Goal: Task Accomplishment & Management: Manage account settings

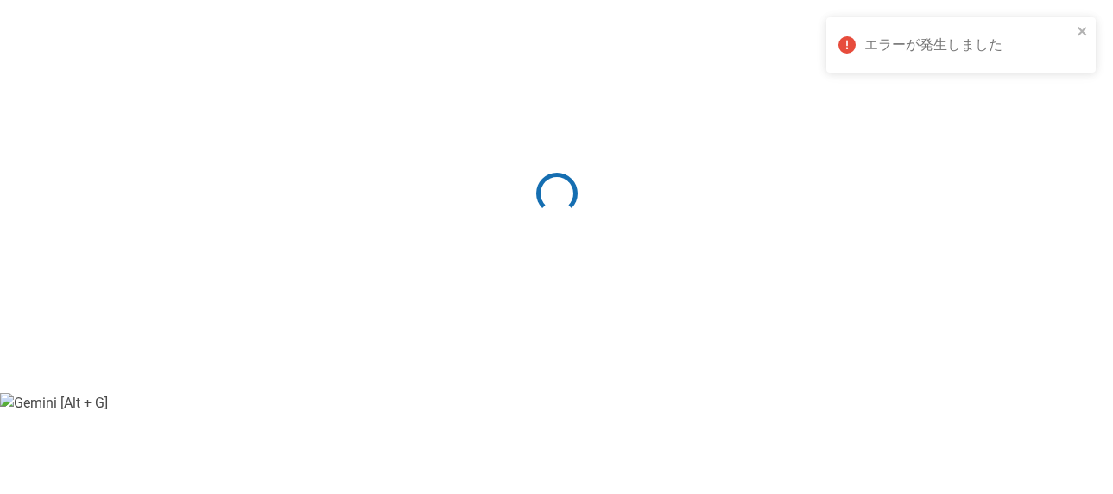
click at [894, 58] on div "エラーが発生しました" at bounding box center [955, 44] width 244 height 31
click at [552, 216] on div at bounding box center [556, 197] width 1113 height 48
click at [559, 194] on span at bounding box center [557, 193] width 58 height 58
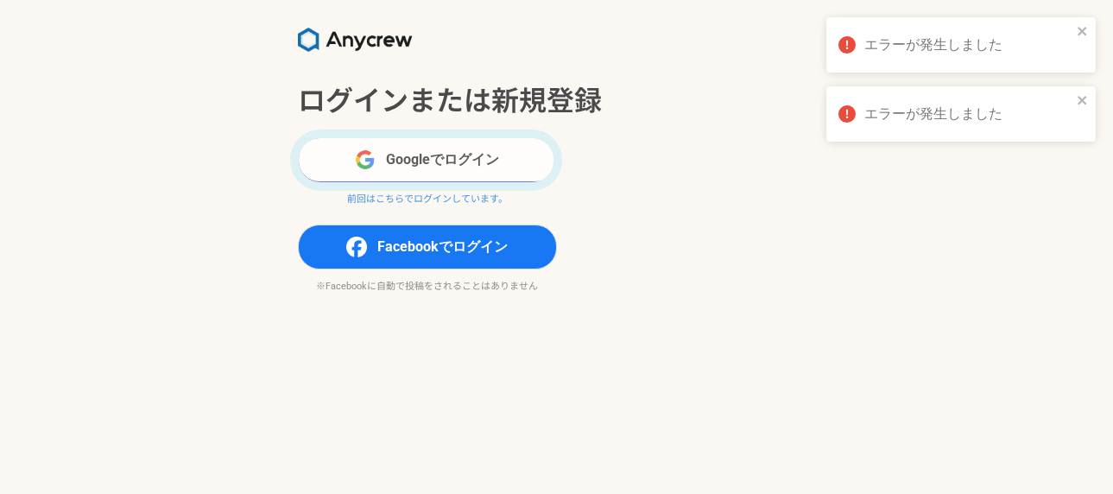
click at [515, 173] on button "Googleでログイン" at bounding box center [427, 159] width 259 height 45
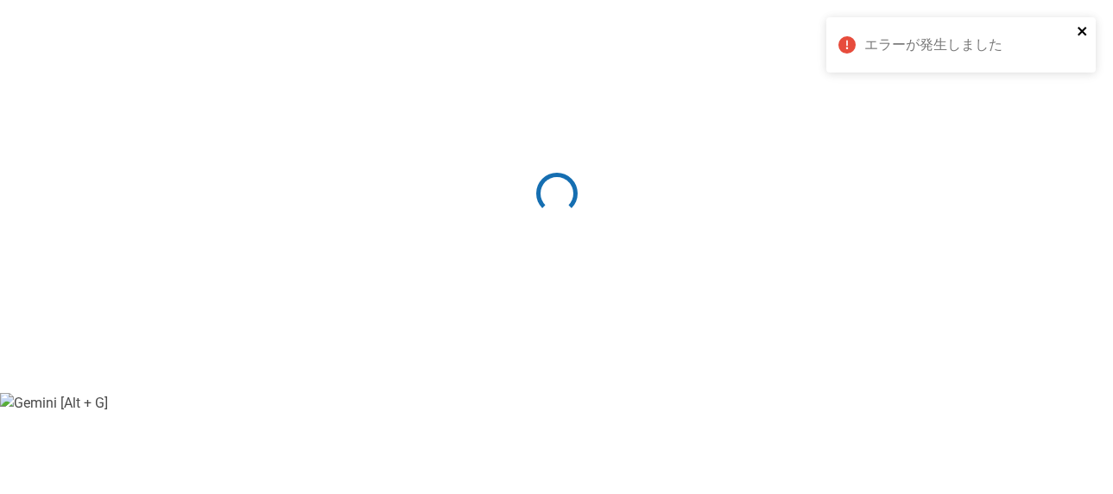
click at [1087, 39] on button "close" at bounding box center [1083, 32] width 12 height 16
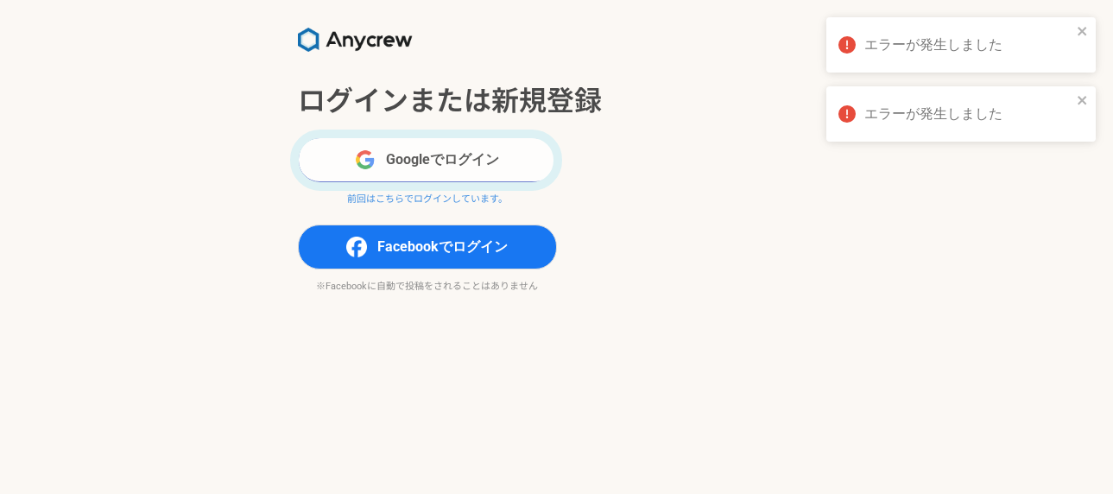
click at [495, 174] on button "Googleでログイン" at bounding box center [427, 159] width 259 height 45
